Goal: Information Seeking & Learning: Compare options

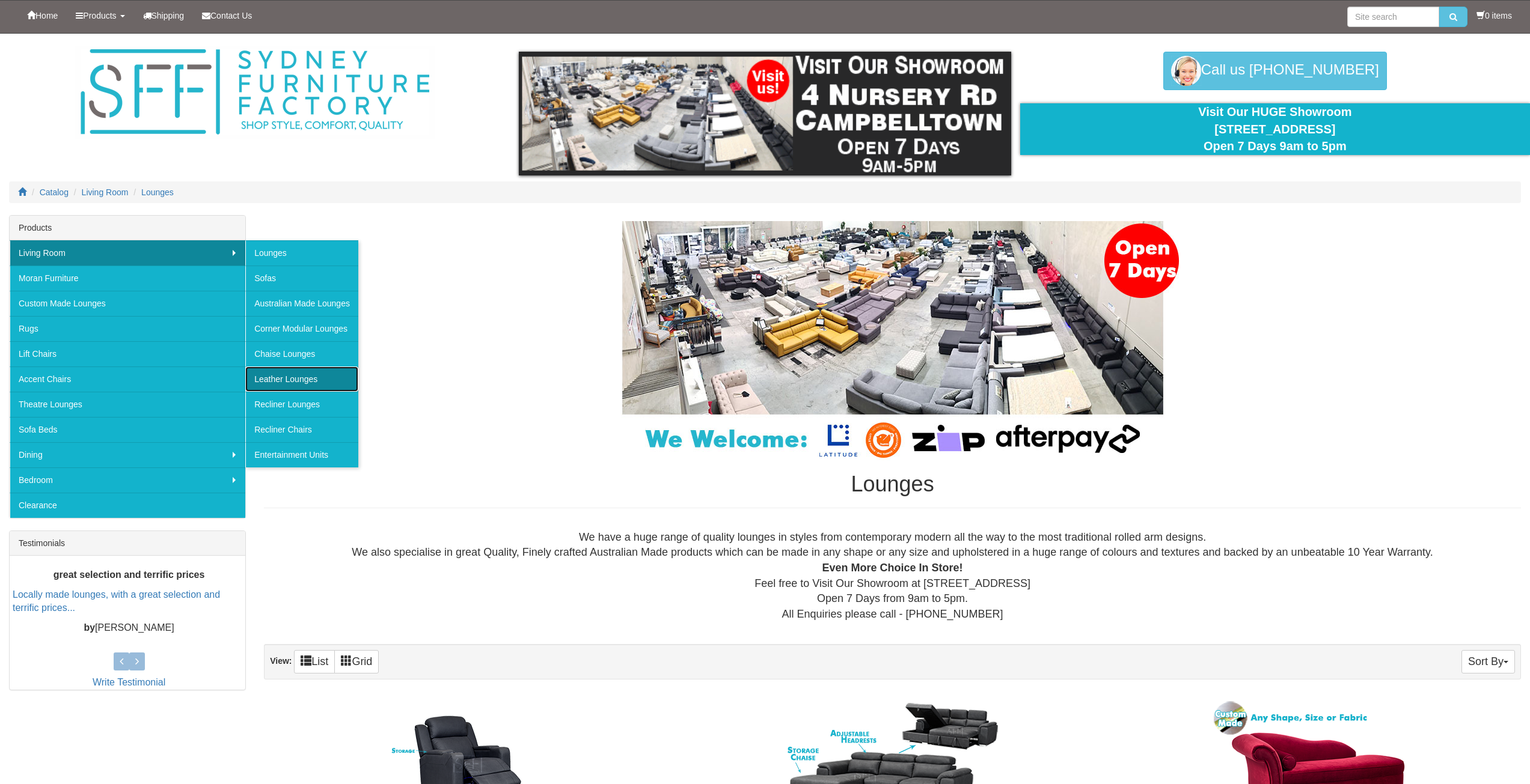
click at [276, 374] on link "Leather Lounges" at bounding box center [302, 379] width 113 height 25
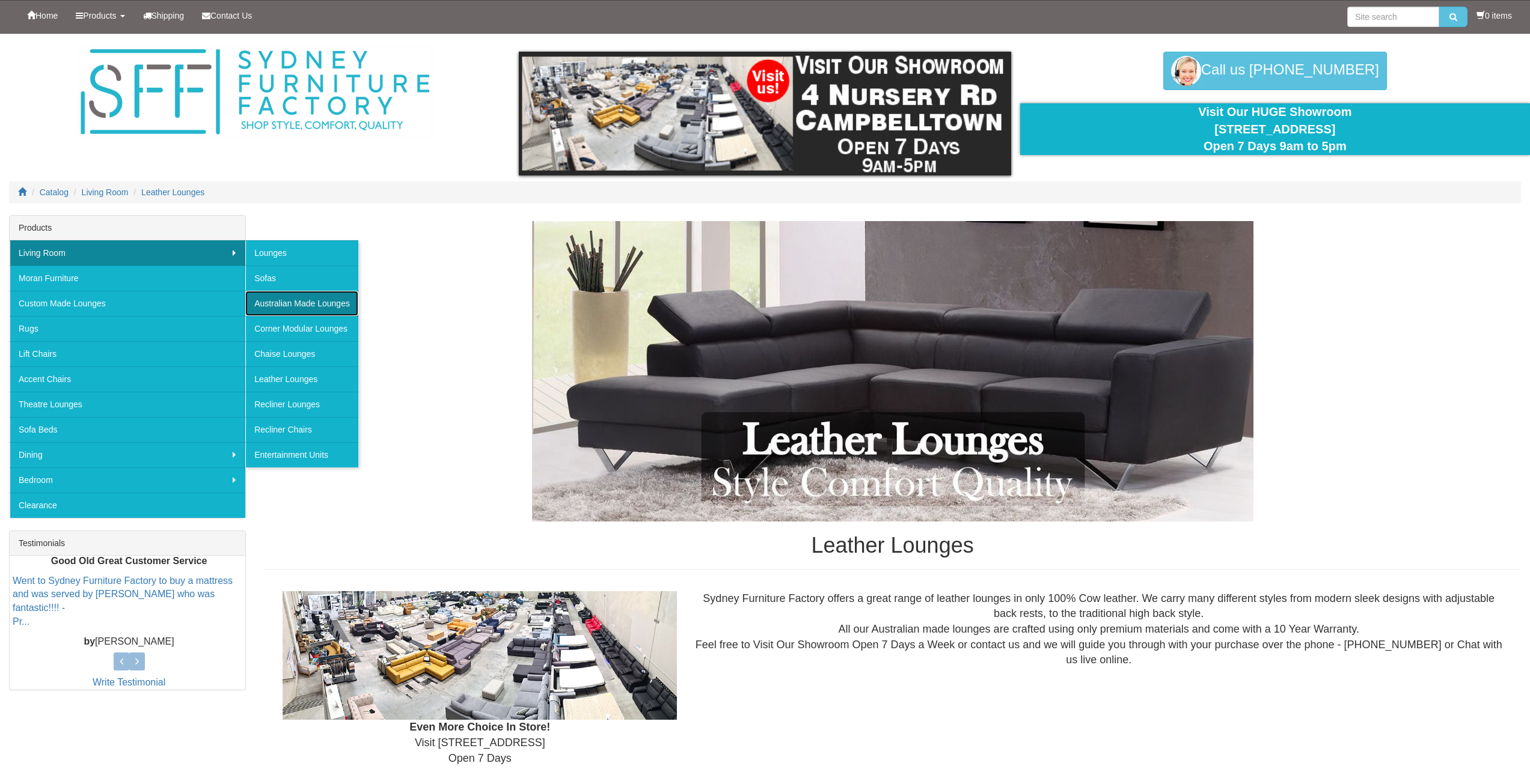
click at [295, 297] on link "Australian Made Lounges" at bounding box center [302, 303] width 113 height 25
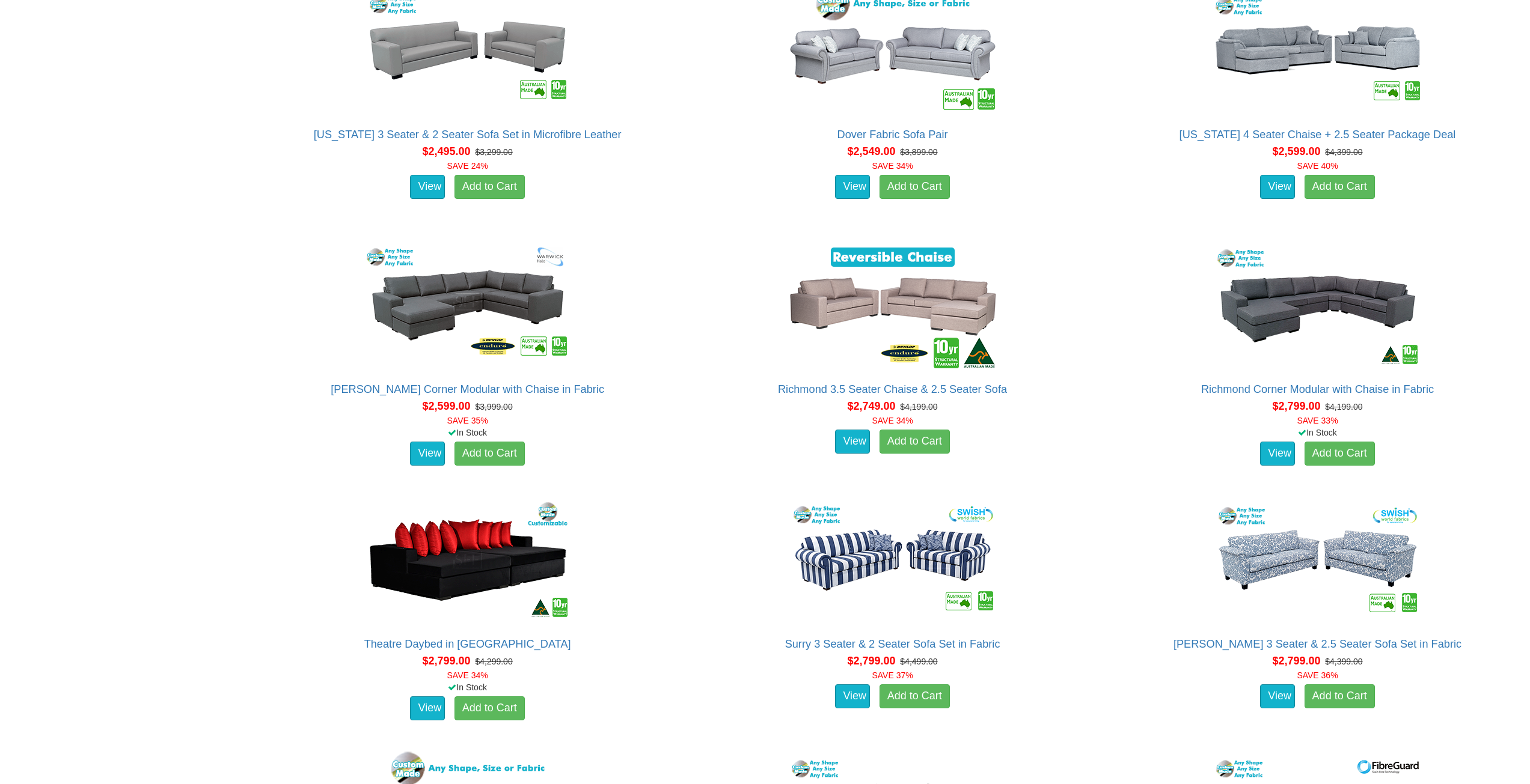
scroll to position [1623, 0]
click at [861, 51] on img at bounding box center [892, 49] width 217 height 132
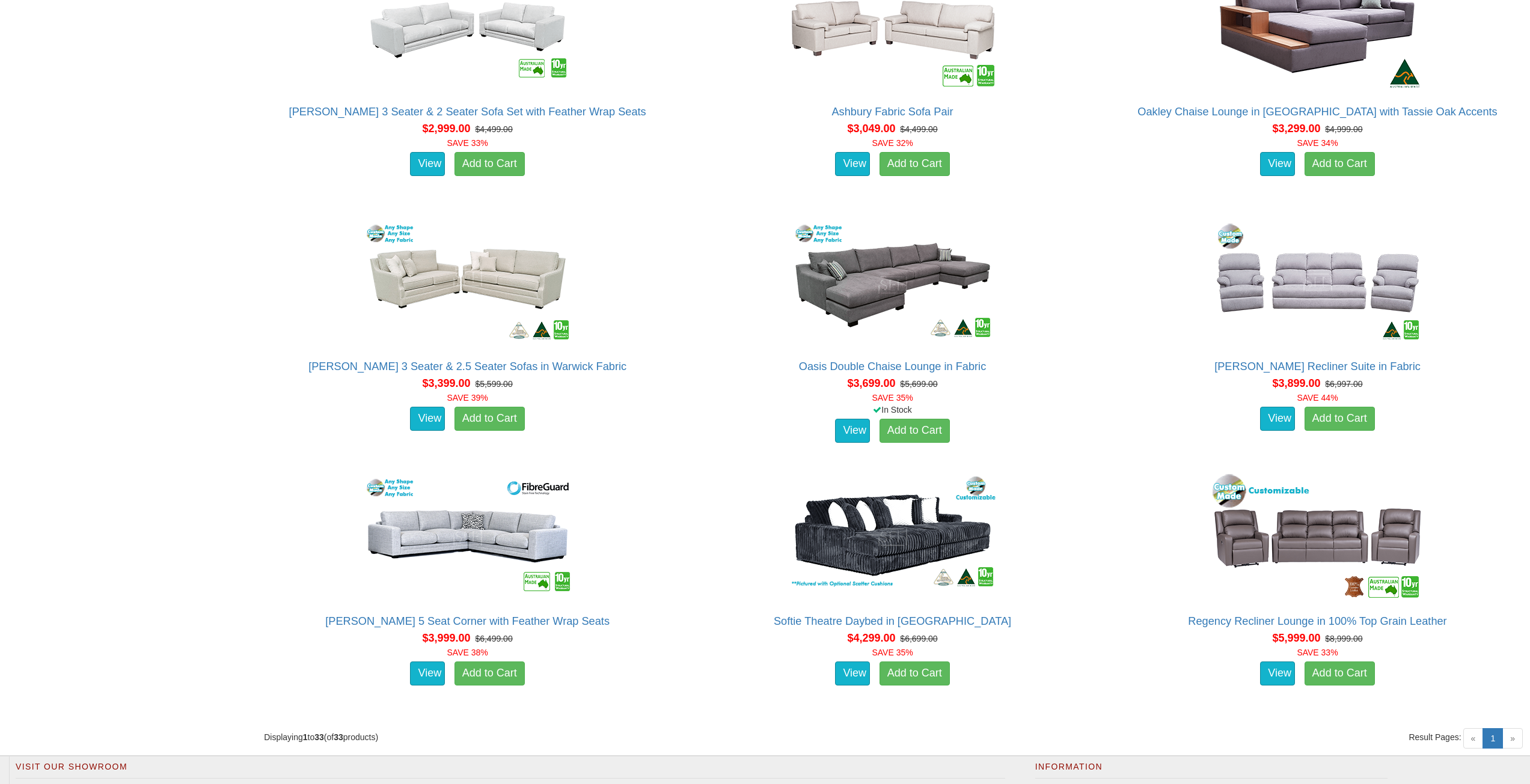
scroll to position [1623, 0]
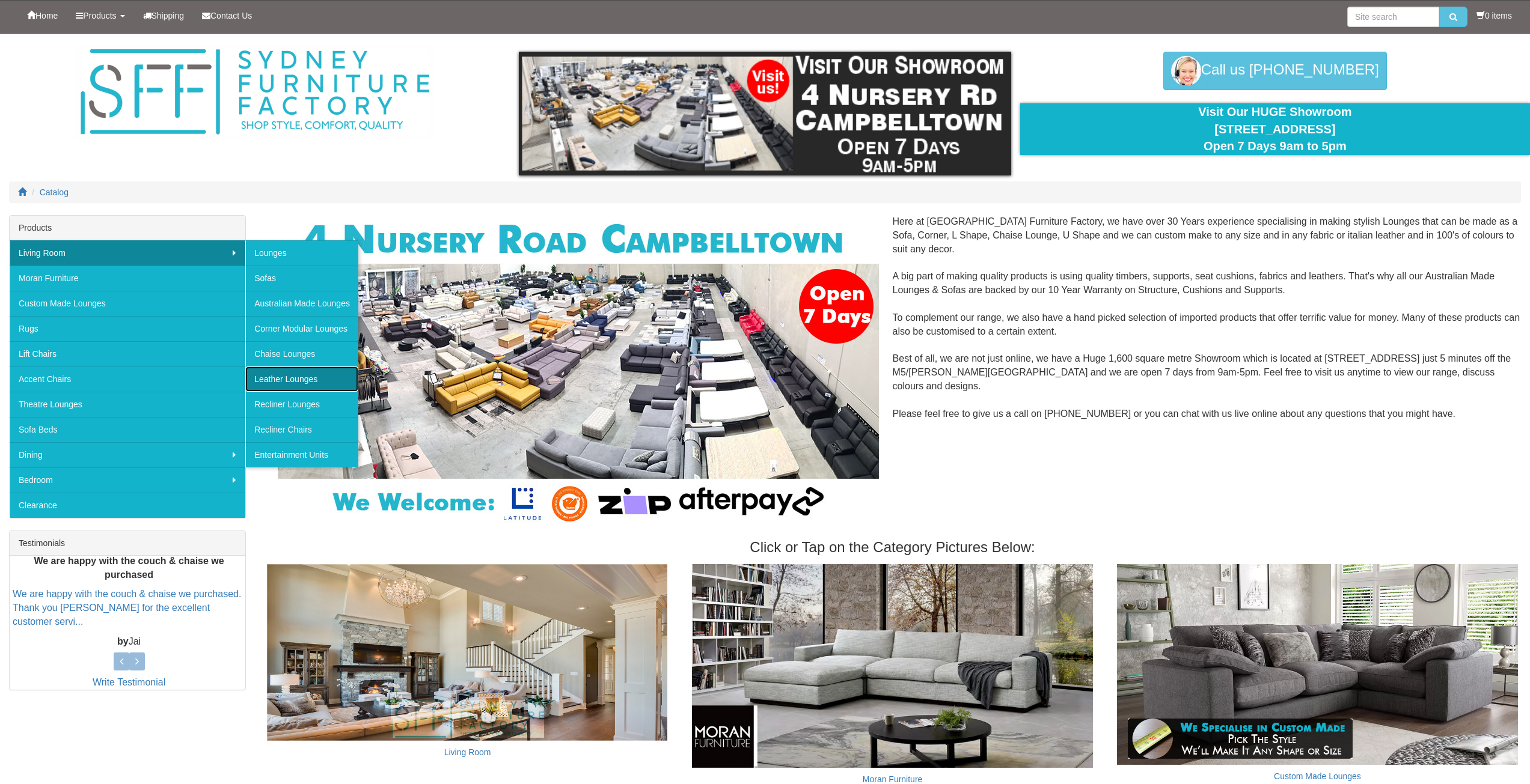
click at [300, 374] on link "Leather Lounges" at bounding box center [302, 379] width 113 height 25
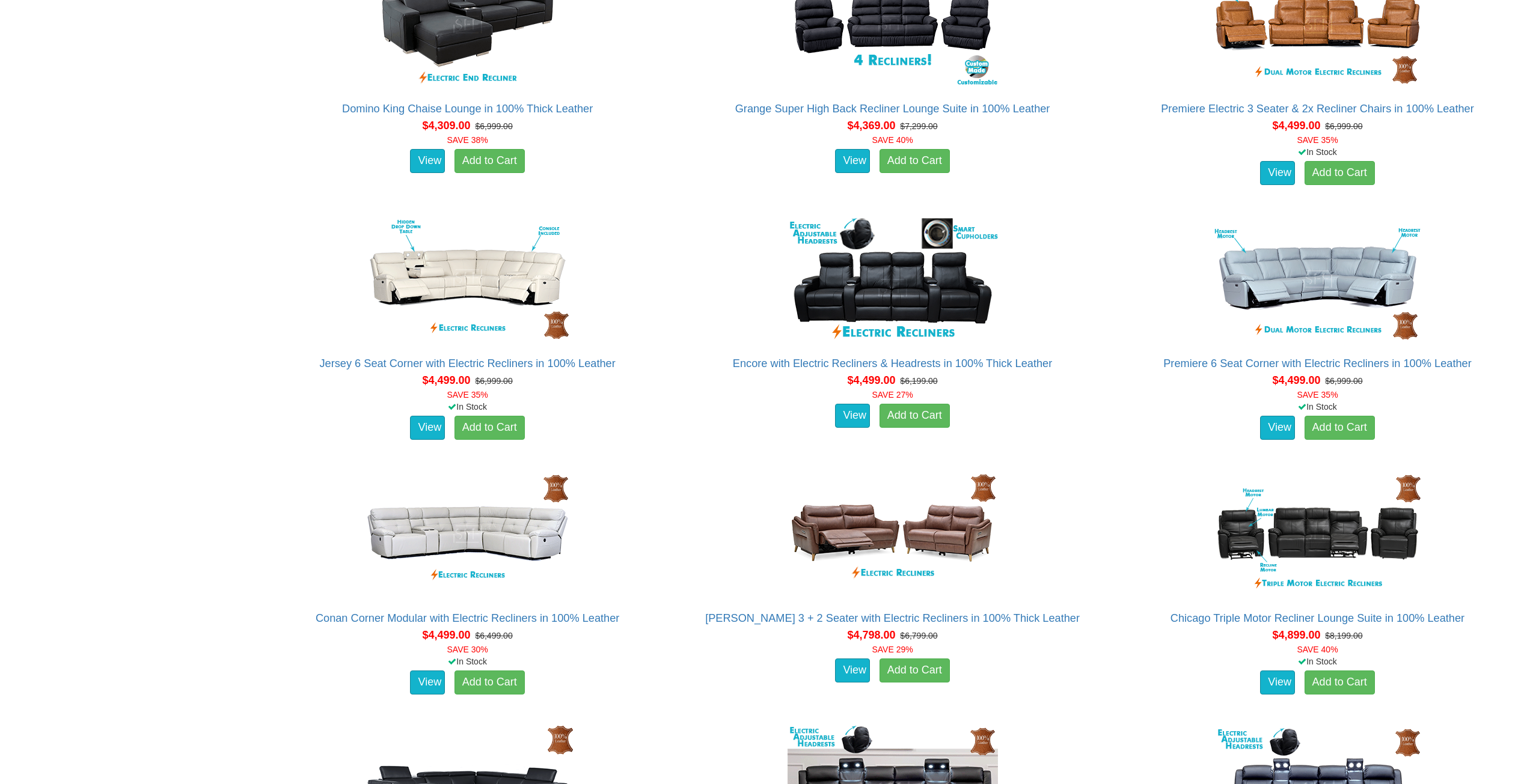
scroll to position [1792, 0]
